Goal: Task Accomplishment & Management: Use online tool/utility

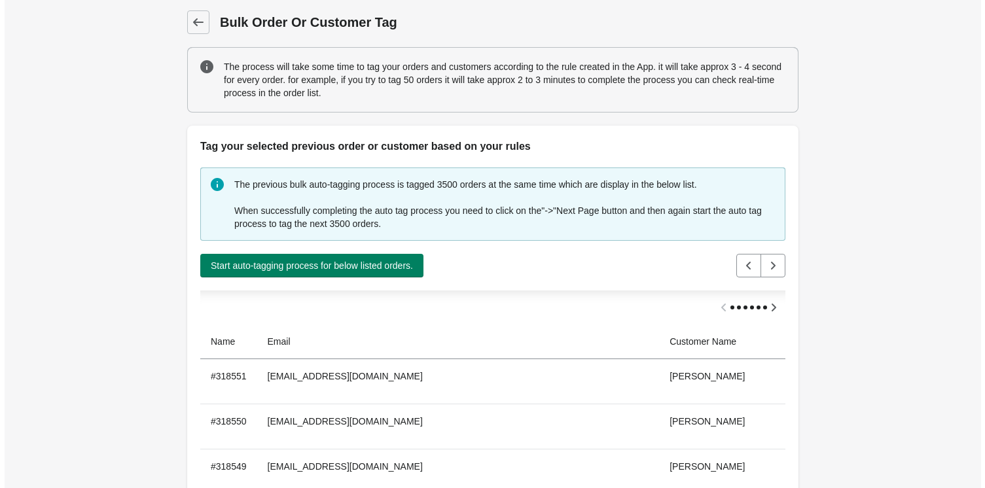
scroll to position [65, 0]
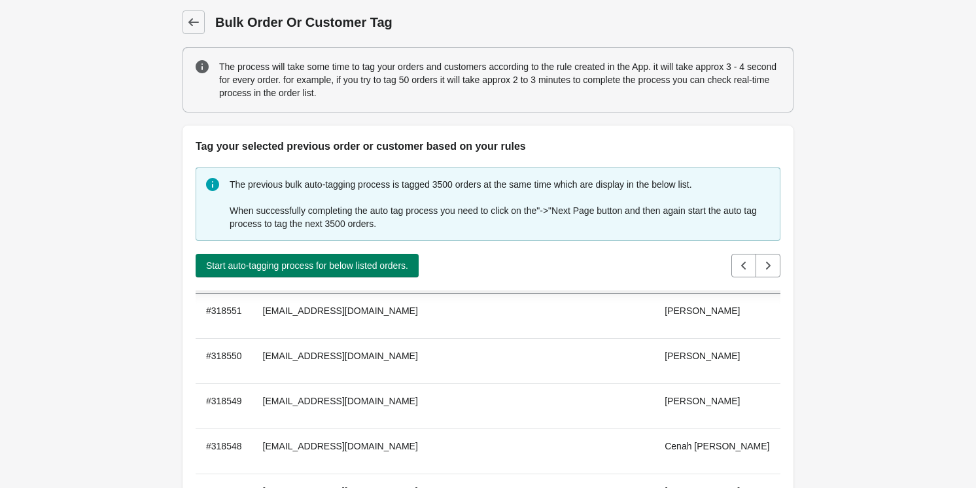
click at [190, 18] on icon at bounding box center [193, 22] width 13 height 13
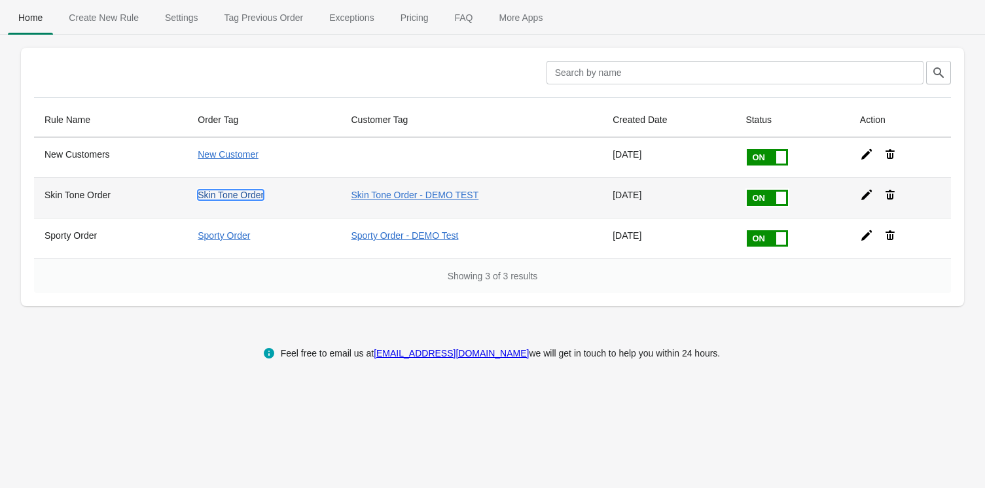
click at [227, 193] on link "Skin Tone Order" at bounding box center [231, 195] width 66 height 10
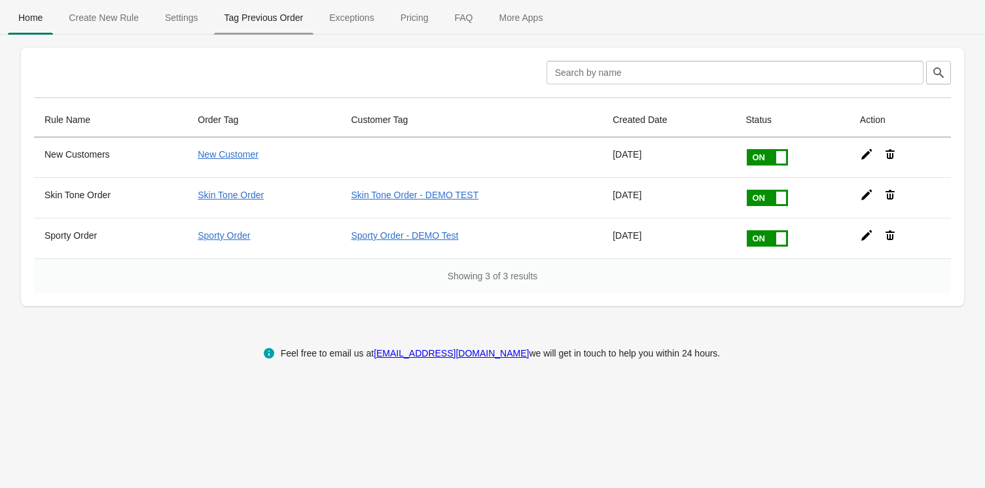
click at [254, 16] on span "Tag Previous Order" at bounding box center [264, 18] width 100 height 24
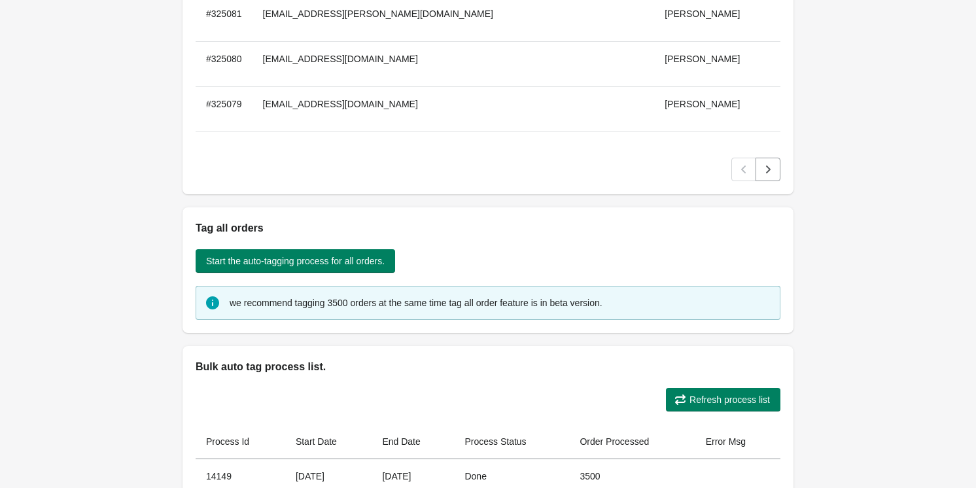
scroll to position [293, 0]
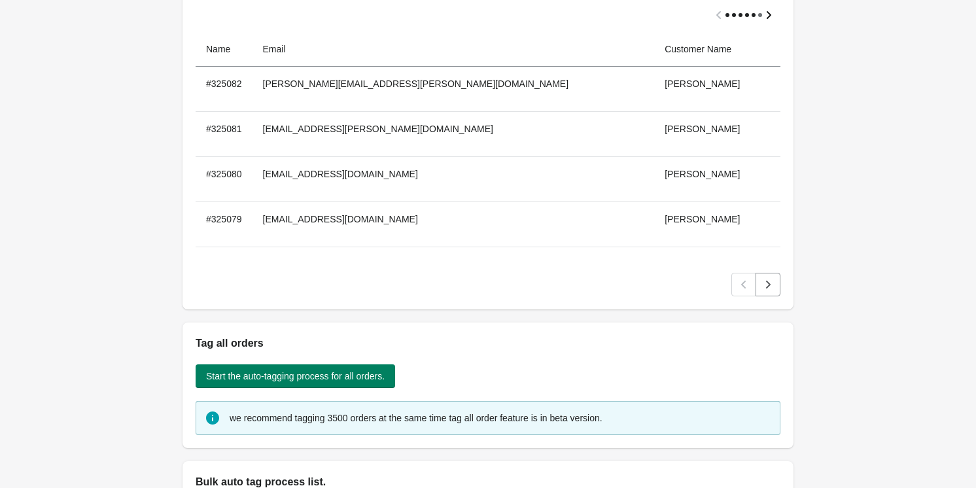
click at [767, 17] on icon "Scroll table right one column" at bounding box center [769, 15] width 5 height 8
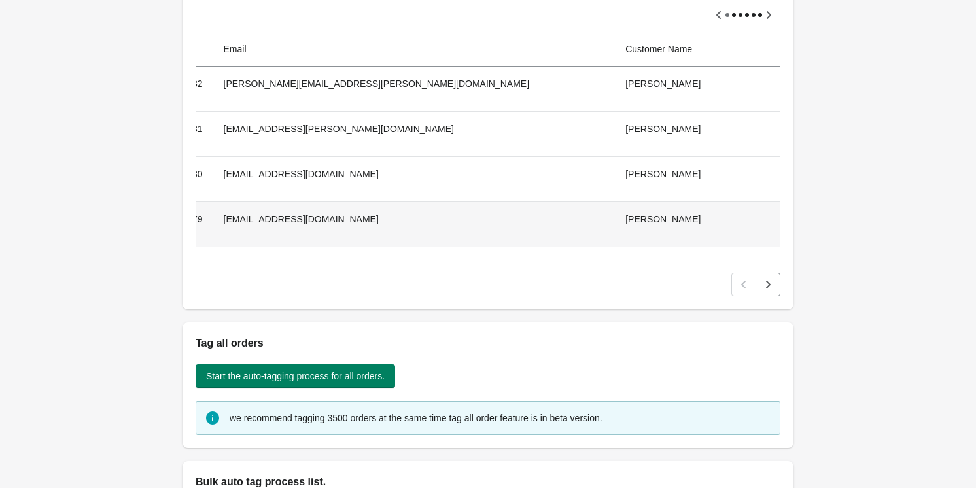
scroll to position [233, 0]
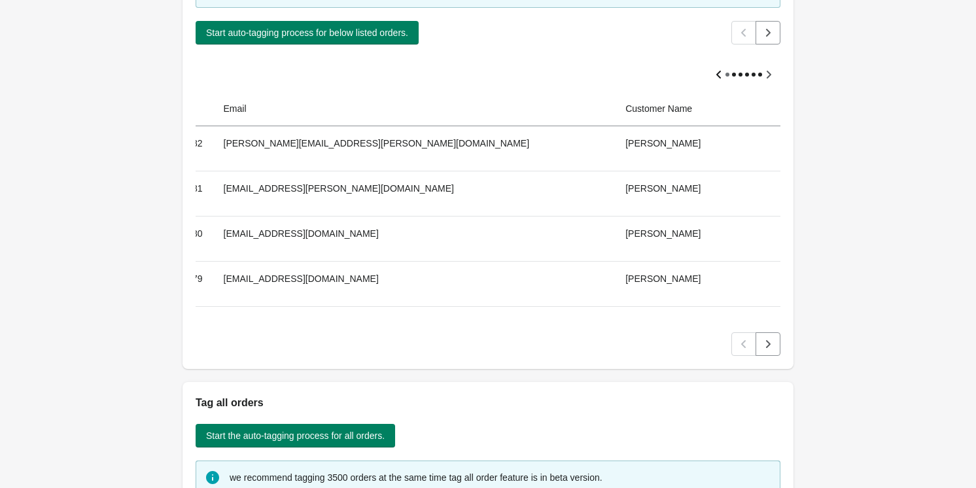
click at [717, 71] on icon "Scroll table left one column" at bounding box center [719, 75] width 5 height 8
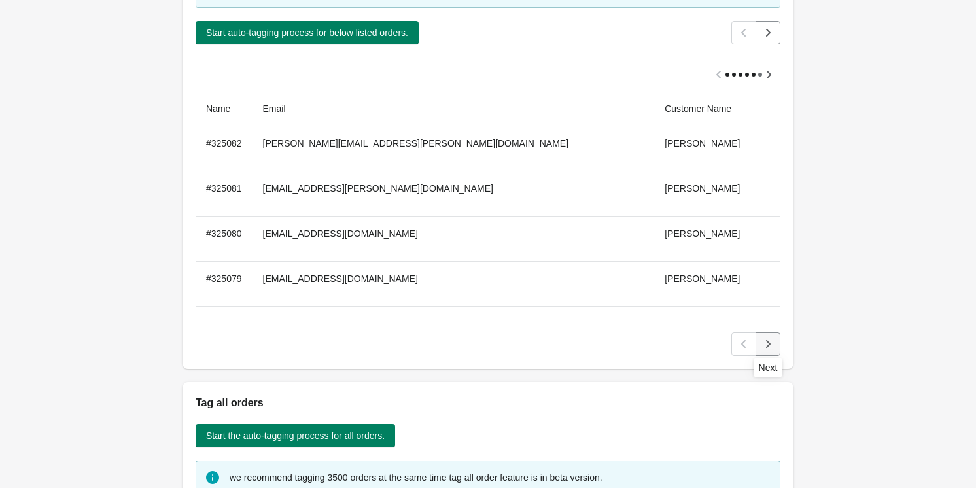
click at [757, 346] on button "Next" at bounding box center [768, 344] width 25 height 24
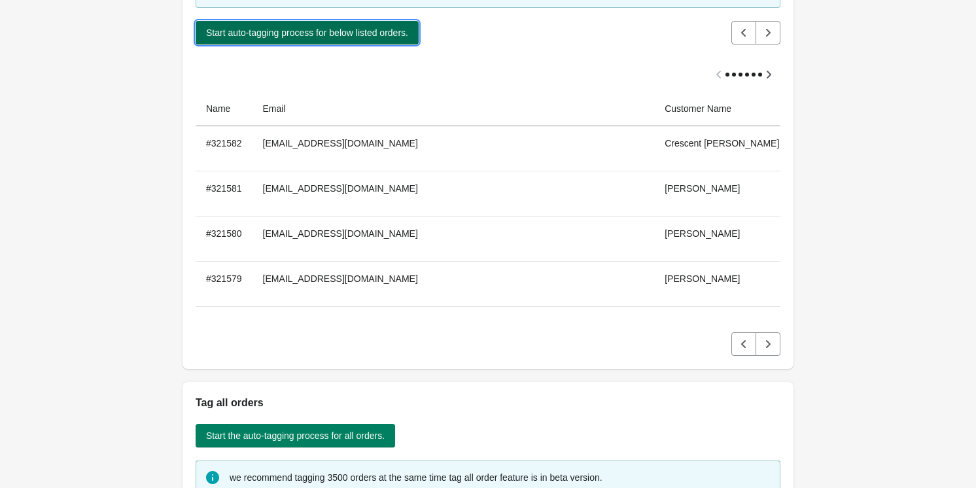
click at [374, 31] on span "Start auto-tagging process for below listed orders." at bounding box center [307, 32] width 202 height 10
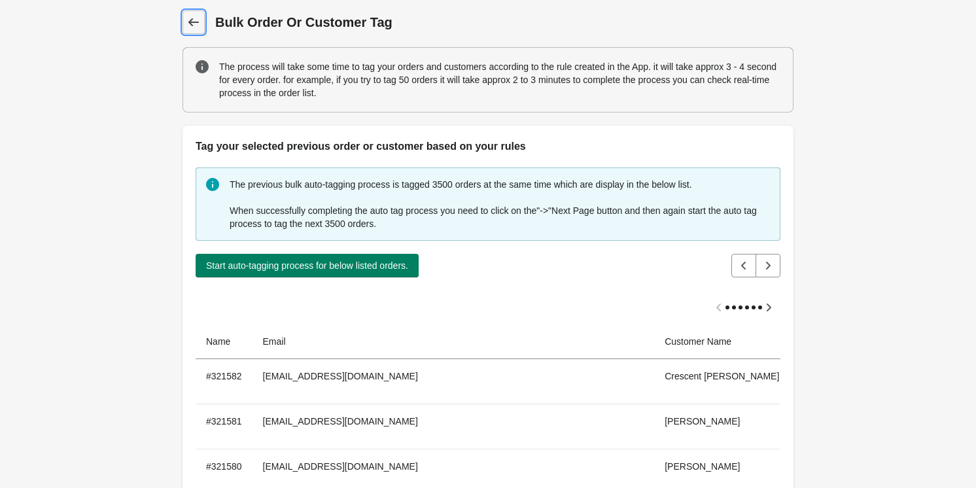
click at [200, 24] on icon at bounding box center [193, 22] width 13 height 13
